Goal: Obtain resource: Download file/media

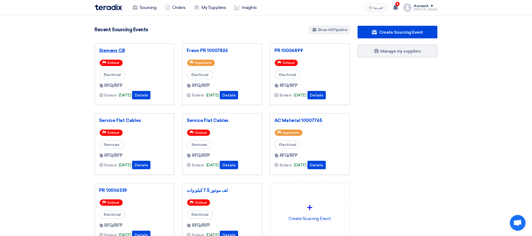
click at [117, 53] on link "Siemens CB" at bounding box center [134, 50] width 71 height 5
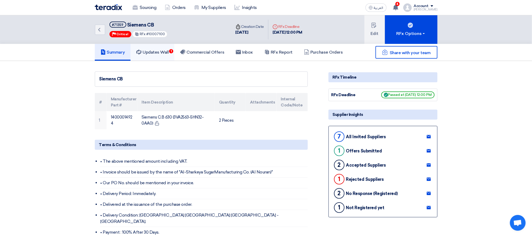
click at [161, 54] on h5 "Updates Wall 1" at bounding box center [152, 52] width 32 height 5
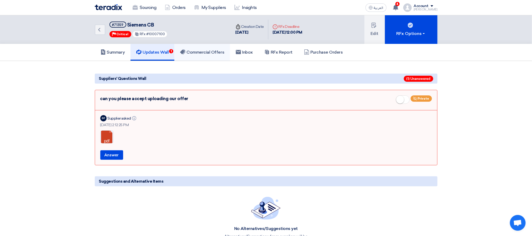
click at [204, 53] on h5 "Commercial Offers" at bounding box center [202, 52] width 44 height 5
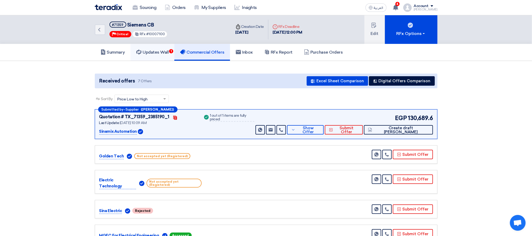
click at [158, 53] on h5 "Updates Wall 1" at bounding box center [152, 52] width 32 height 5
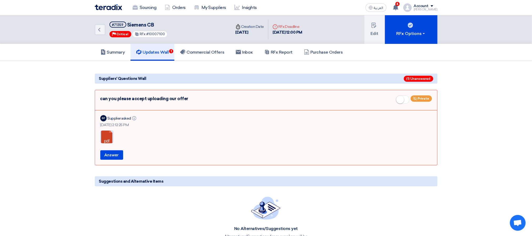
click at [107, 136] on link at bounding box center [122, 147] width 42 height 32
click at [154, 54] on h5 "Updates Wall" at bounding box center [152, 52] width 32 height 5
click at [199, 54] on h5 "Commercial Offers" at bounding box center [202, 52] width 44 height 5
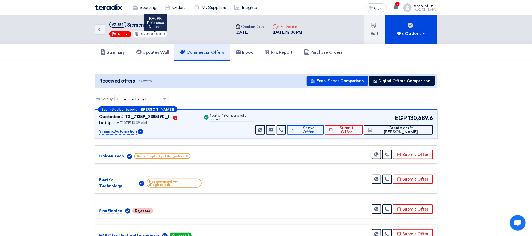
drag, startPoint x: 163, startPoint y: 34, endPoint x: 147, endPoint y: 34, distance: 15.8
click at [147, 34] on span "#10007100" at bounding box center [155, 34] width 19 height 4
click at [324, 132] on button "Show Offer" at bounding box center [305, 129] width 37 height 9
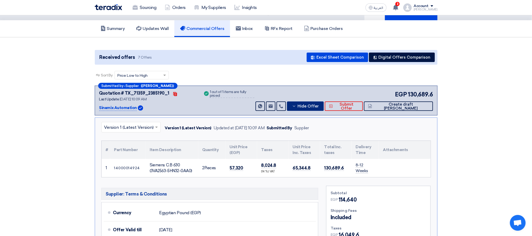
scroll to position [158, 0]
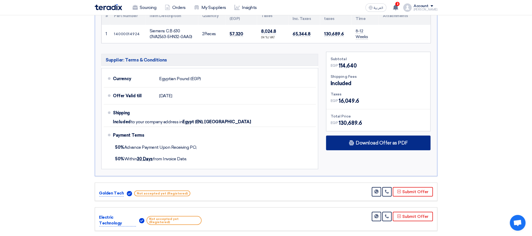
click at [370, 143] on span "Download Offer as PDF" at bounding box center [382, 143] width 52 height 5
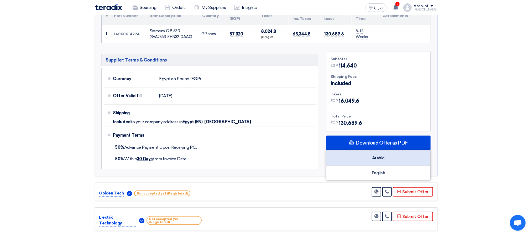
click at [364, 159] on div "Arabic" at bounding box center [379, 158] width 104 height 15
